Goal: Task Accomplishment & Management: Manage account settings

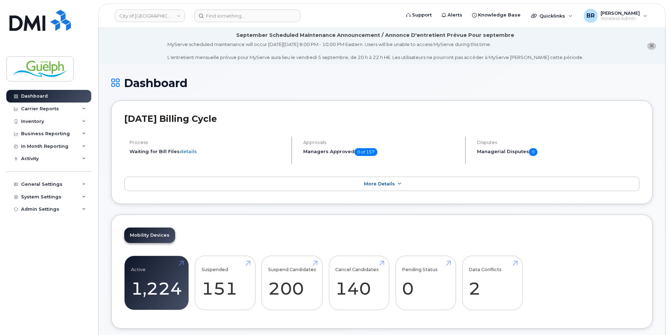
click at [653, 46] on icon "close notification" at bounding box center [651, 46] width 5 height 5
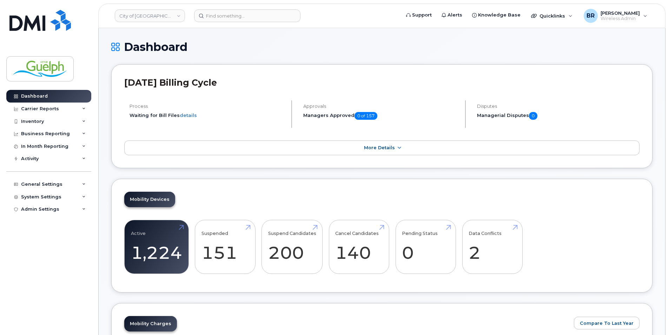
drag, startPoint x: 74, startPoint y: 159, endPoint x: 138, endPoint y: 195, distance: 73.5
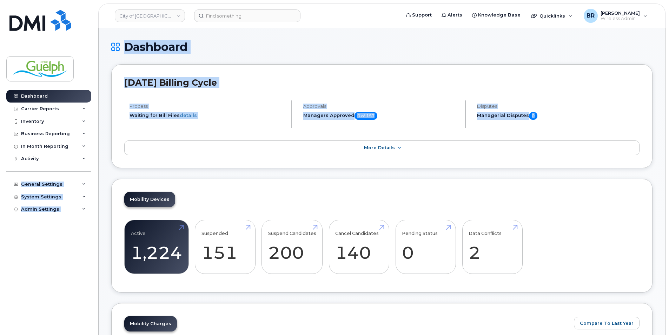
click at [327, 43] on h1 "Dashboard" at bounding box center [381, 47] width 541 height 12
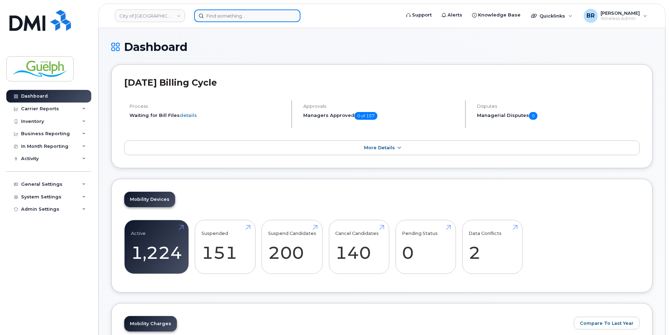
click at [223, 14] on input at bounding box center [247, 15] width 106 height 13
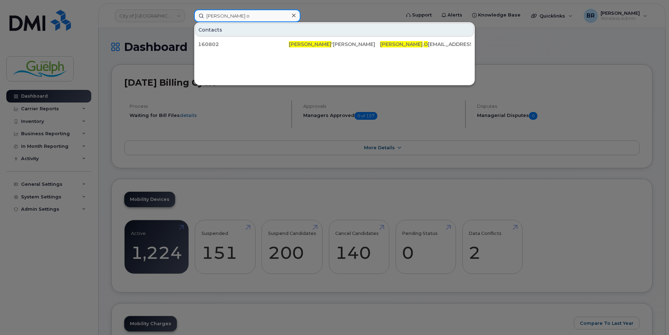
type input "davis o"
click at [294, 18] on icon at bounding box center [294, 16] width 4 height 6
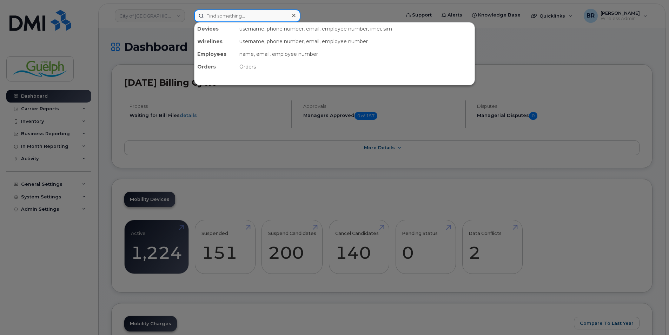
click at [239, 15] on input at bounding box center [247, 15] width 106 height 13
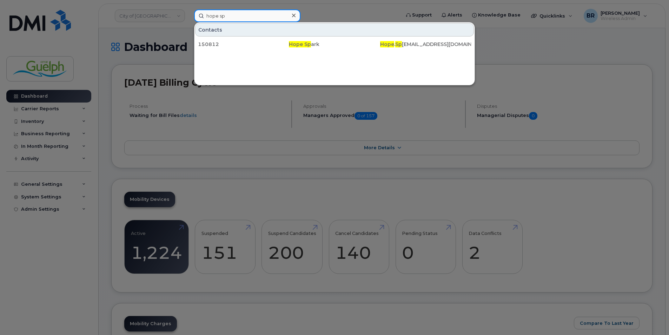
type input "hope sp"
click at [294, 15] on icon at bounding box center [294, 16] width 4 height 4
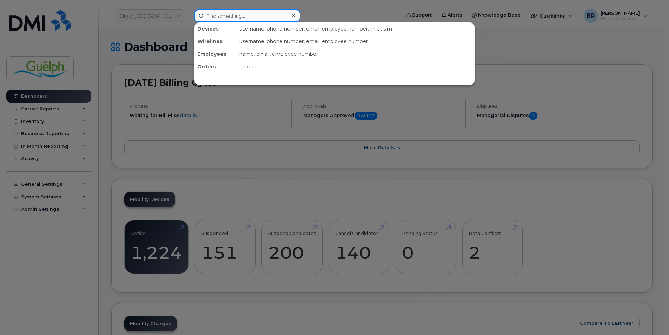
click at [234, 15] on input at bounding box center [247, 15] width 106 height 13
type input "jennifer h"
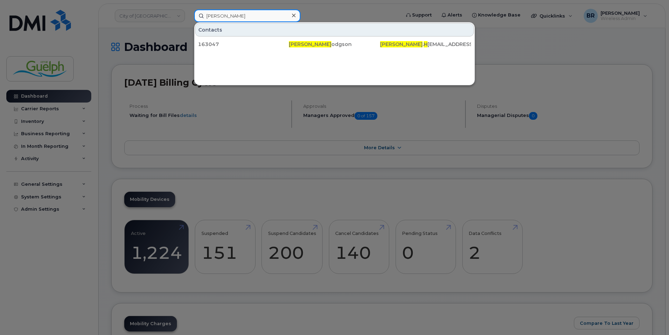
drag, startPoint x: 233, startPoint y: 13, endPoint x: 119, endPoint y: 0, distance: 115.1
click at [188, 9] on div "jennifer h Contacts 163047 Jennifer H odgson Jennifer . H odgson@guelph.ca" at bounding box center [294, 15] width 213 height 13
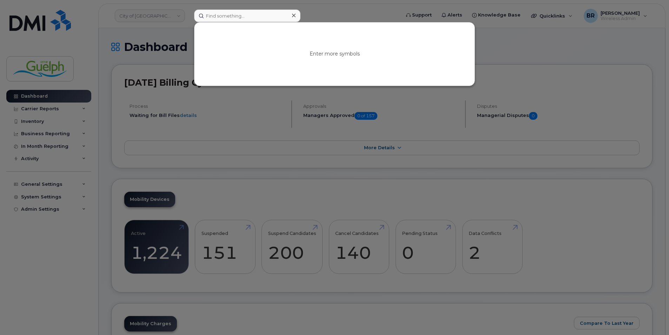
click at [294, 14] on icon at bounding box center [294, 16] width 4 height 6
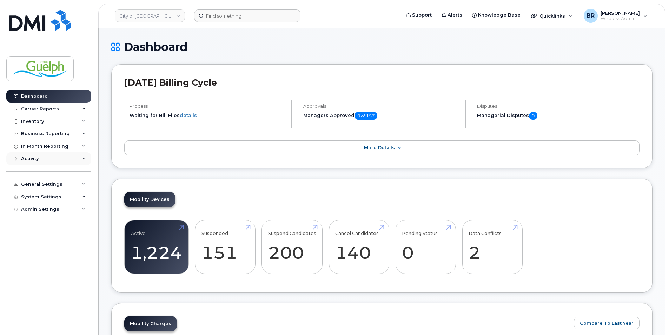
click at [25, 156] on div "Activity" at bounding box center [30, 159] width 18 height 6
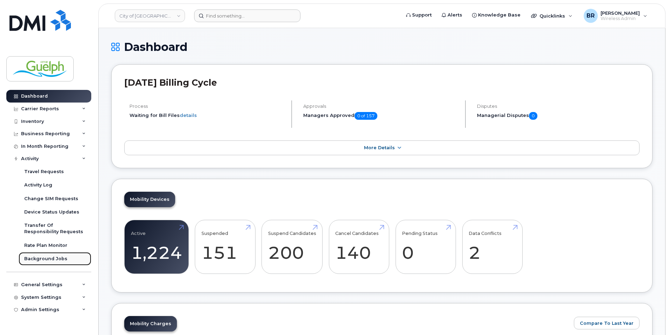
click at [62, 256] on div "Background Jobs" at bounding box center [45, 258] width 43 height 6
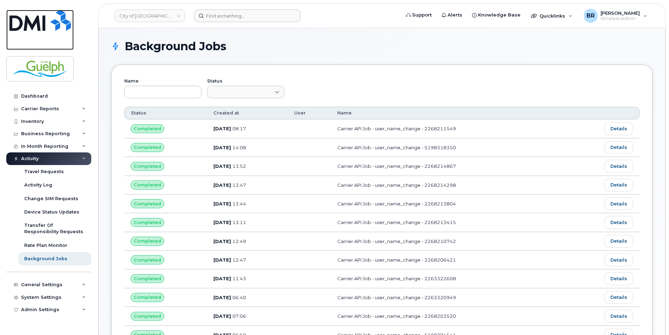
click at [51, 23] on img at bounding box center [39, 20] width 61 height 21
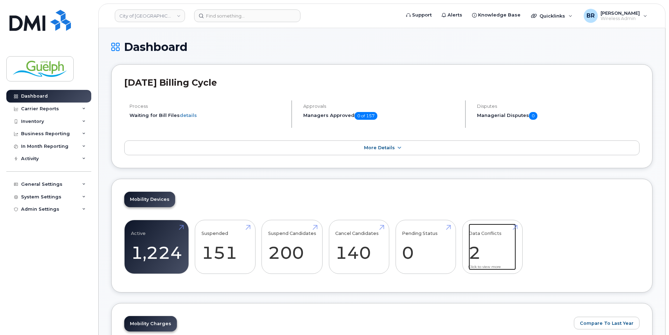
click at [495, 242] on link "Data Conflicts 2" at bounding box center [491, 246] width 47 height 46
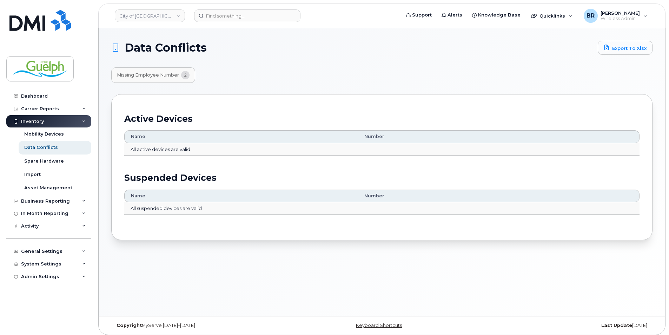
click at [162, 76] on span "Missing Employee Number" at bounding box center [148, 75] width 62 height 6
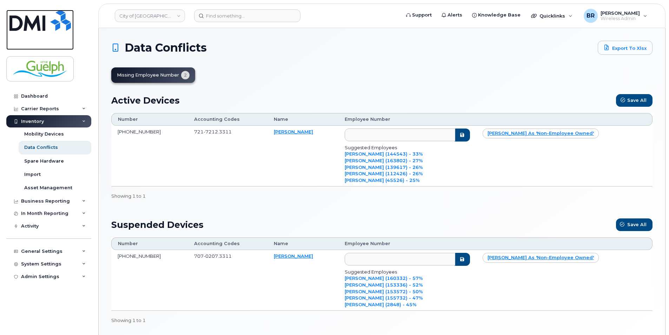
click at [32, 37] on link at bounding box center [39, 30] width 67 height 40
